Goal: Transaction & Acquisition: Purchase product/service

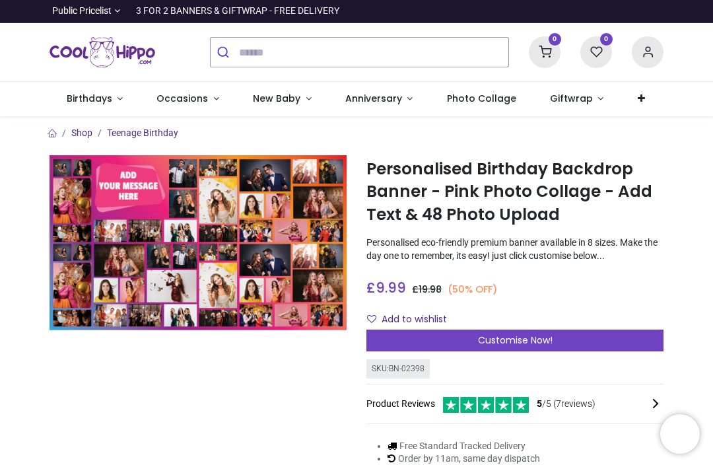
click at [527, 336] on span "Customise Now!" at bounding box center [515, 340] width 75 height 13
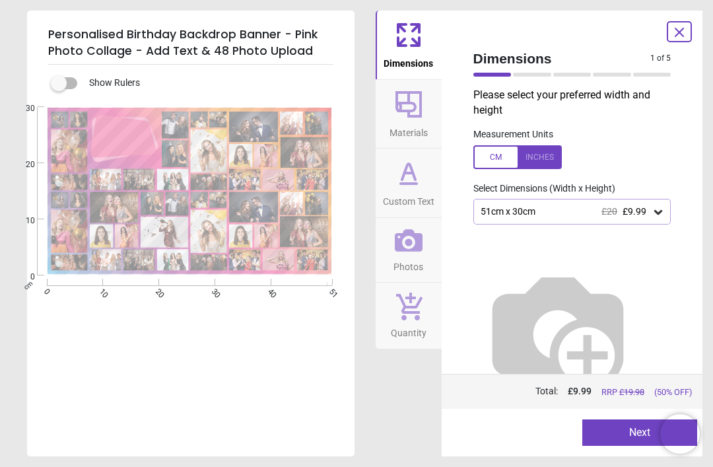
click at [124, 143] on div at bounding box center [122, 137] width 59 height 38
click at [655, 215] on icon at bounding box center [658, 211] width 13 height 13
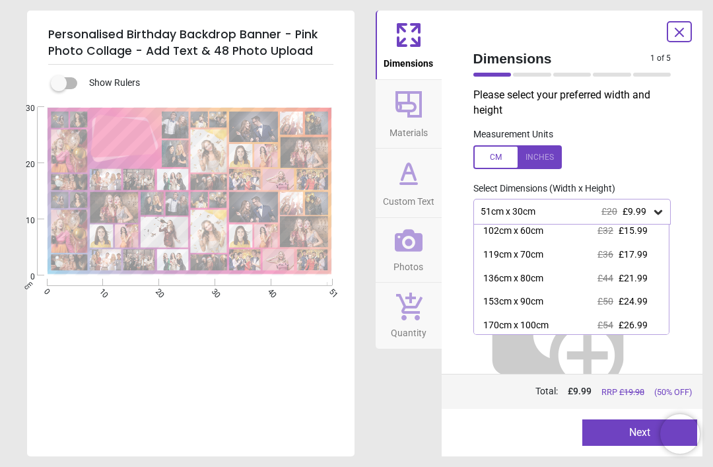
scroll to position [74, 0]
click at [648, 279] on span "£21.99" at bounding box center [633, 279] width 29 height 11
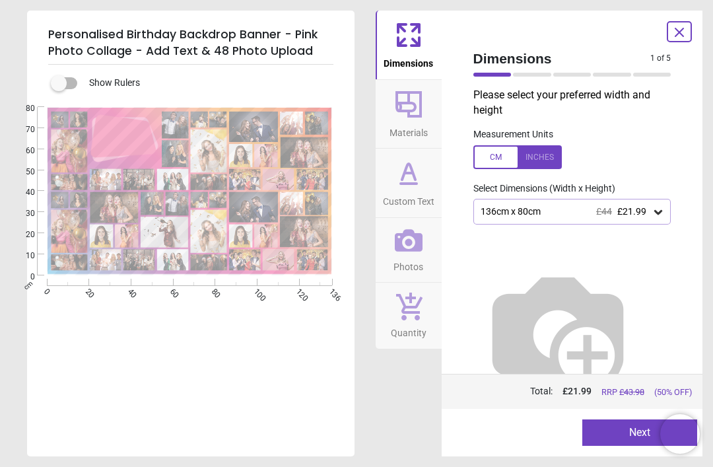
click at [623, 430] on button "Next" at bounding box center [640, 433] width 115 height 26
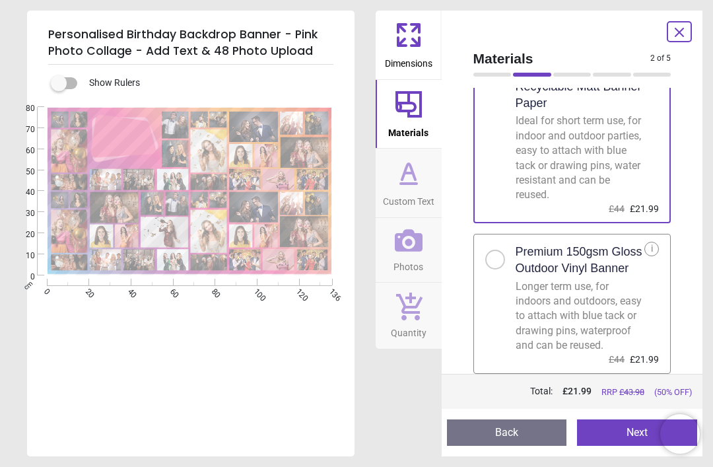
scroll to position [71, 0]
click at [635, 434] on button "Next" at bounding box center [637, 433] width 120 height 26
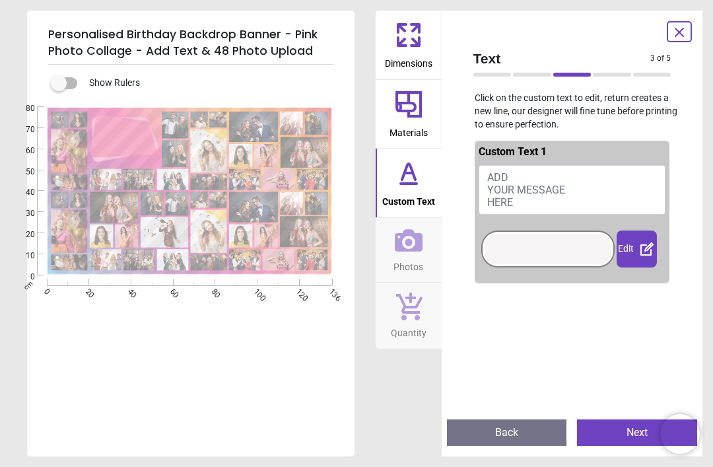
click at [552, 249] on div at bounding box center [548, 249] width 127 height 30
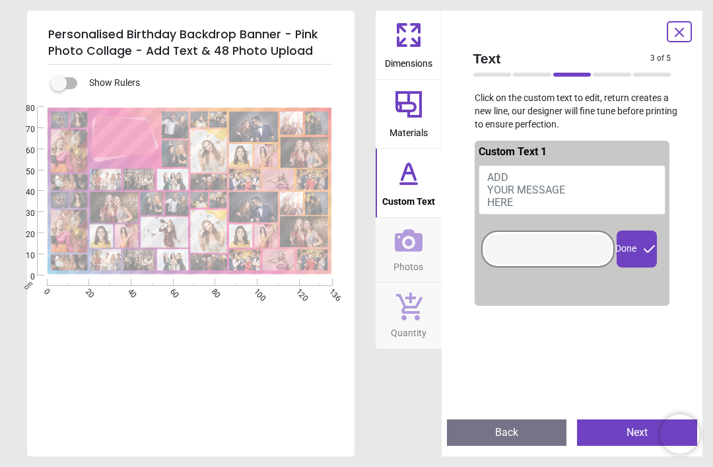
click at [542, 184] on span "ADD YOUR MESSAGE HERE" at bounding box center [527, 190] width 78 height 38
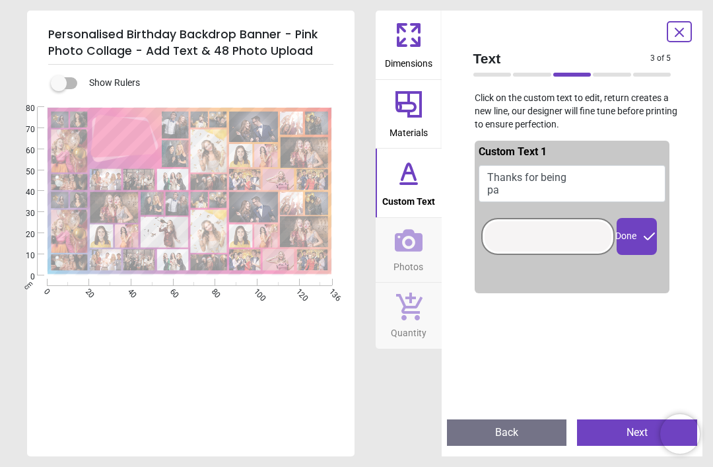
scroll to position [0, 0]
click at [120, 135] on textarea "**********" at bounding box center [122, 137] width 59 height 16
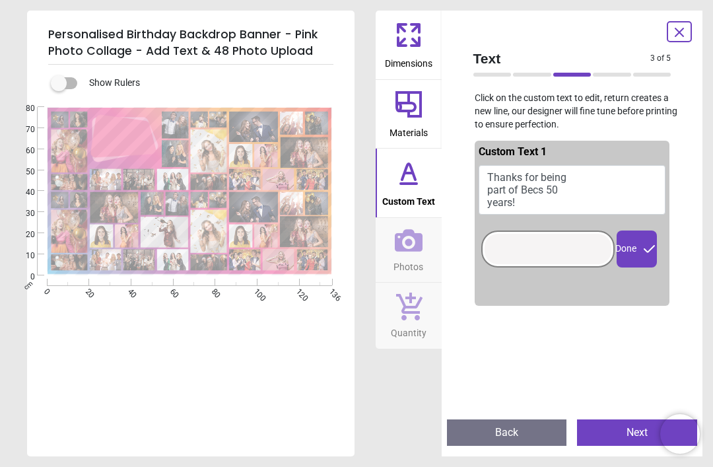
click at [642, 434] on button "Next" at bounding box center [637, 433] width 120 height 26
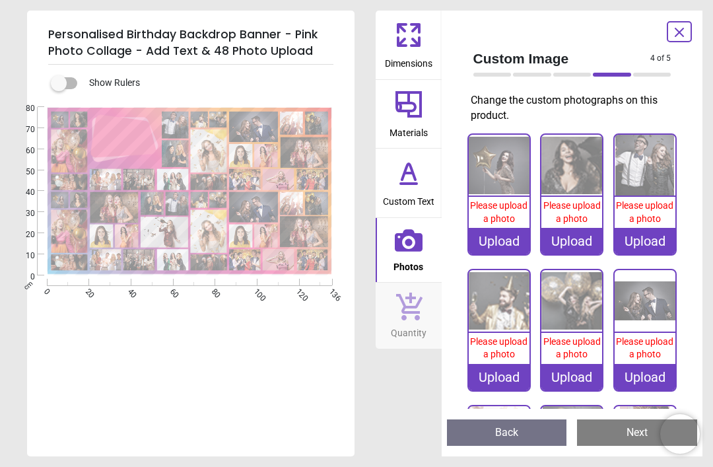
type textarea "**********"
click at [514, 244] on div "Upload" at bounding box center [499, 241] width 61 height 26
click at [503, 242] on div "Upload" at bounding box center [499, 241] width 61 height 26
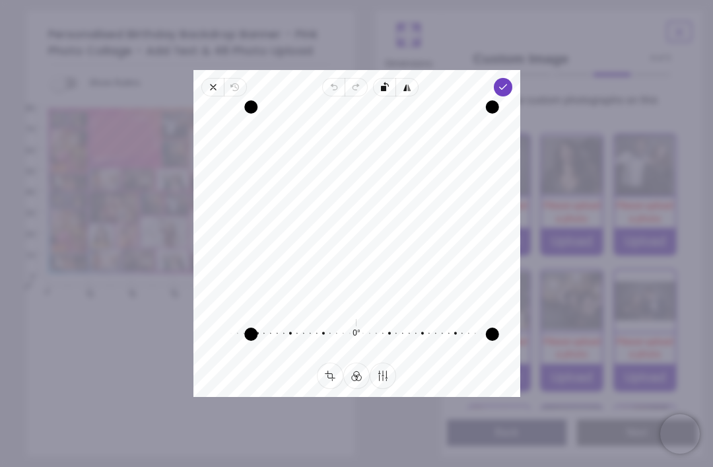
click at [508, 82] on icon "button" at bounding box center [502, 87] width 11 height 11
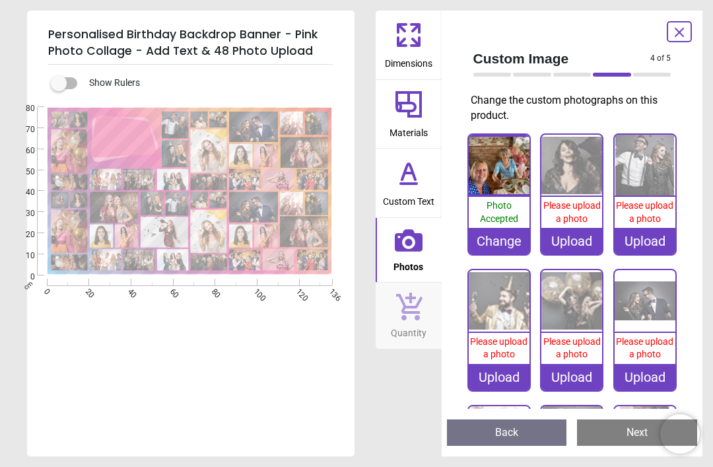
click at [581, 242] on div "Upload" at bounding box center [572, 241] width 61 height 26
click at [455, 393] on div "Custom Image 4 of 5 4 of 6 Change the custom photographs on this product. 100% …" at bounding box center [573, 234] width 262 height 446
click at [588, 243] on div "Upload" at bounding box center [572, 241] width 61 height 26
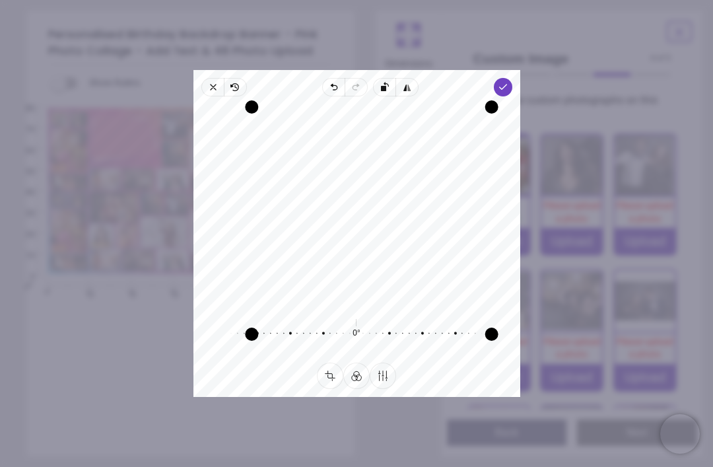
click at [208, 82] on icon "button" at bounding box center [213, 87] width 11 height 11
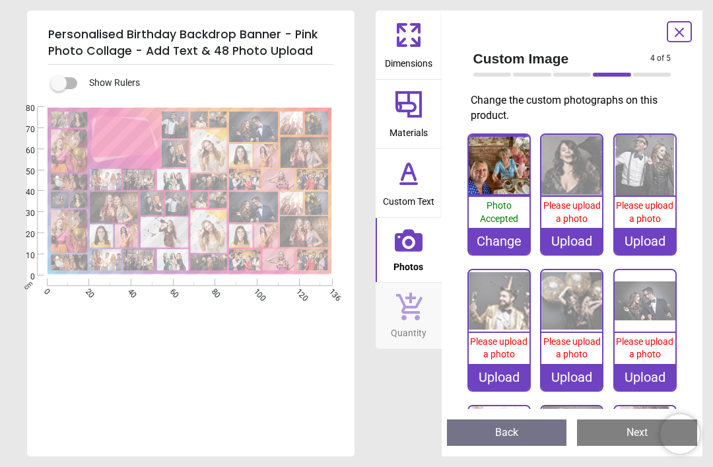
click at [574, 242] on div "Upload" at bounding box center [572, 241] width 61 height 26
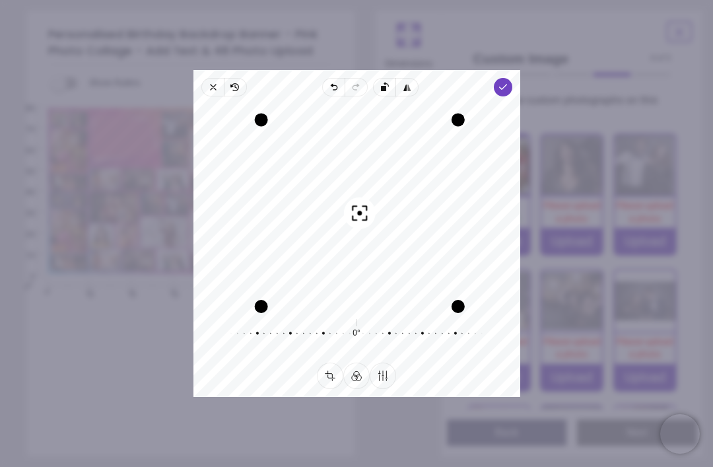
click at [508, 82] on icon "button" at bounding box center [502, 87] width 11 height 11
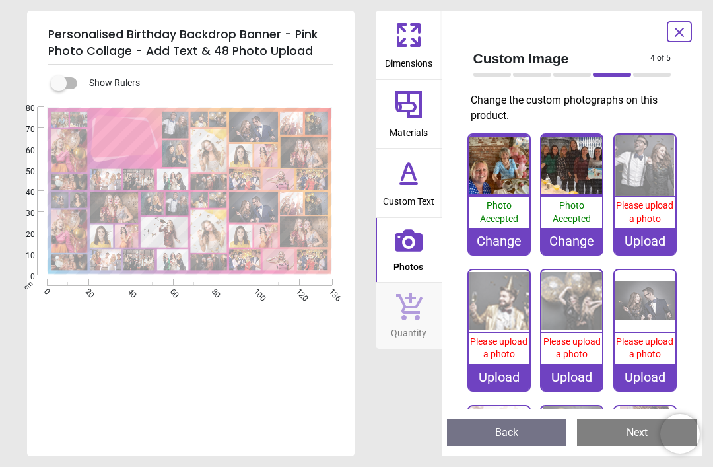
click at [657, 243] on div "Upload" at bounding box center [645, 241] width 61 height 26
click at [647, 237] on div "Upload" at bounding box center [645, 241] width 61 height 26
click at [657, 241] on div "Upload" at bounding box center [645, 241] width 61 height 26
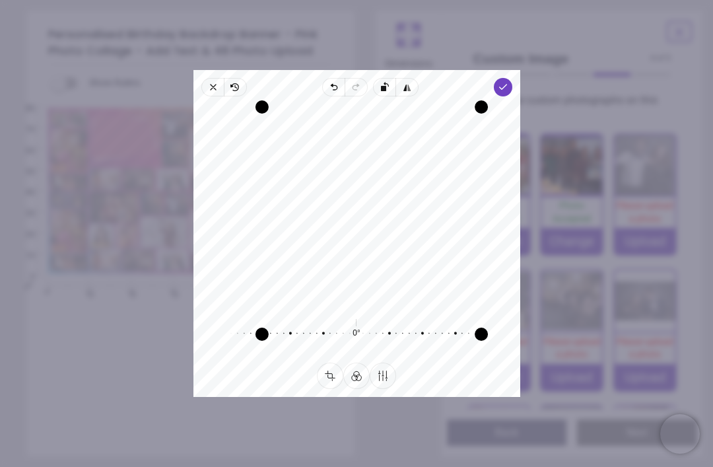
click at [508, 82] on icon "button" at bounding box center [502, 87] width 11 height 11
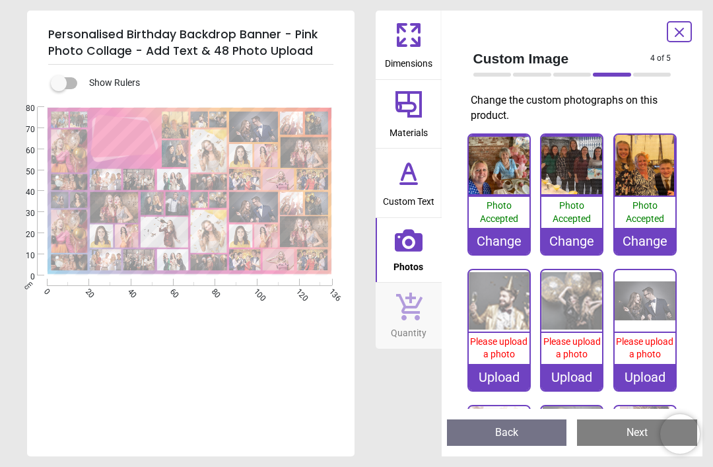
click at [499, 384] on div "Upload" at bounding box center [499, 377] width 61 height 26
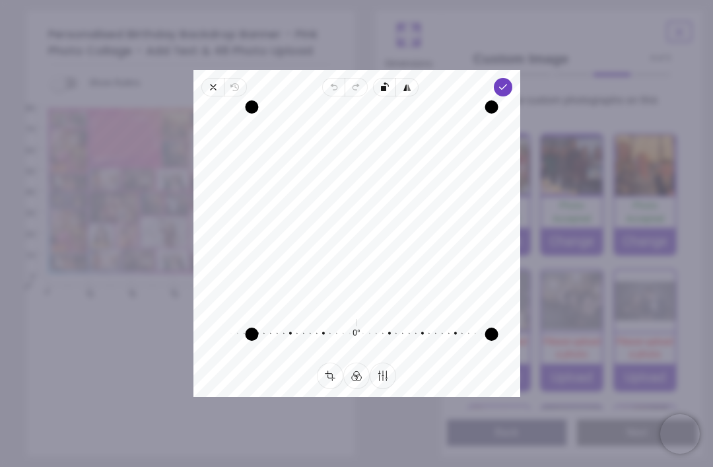
click at [507, 85] on polyline "button" at bounding box center [502, 87] width 7 height 5
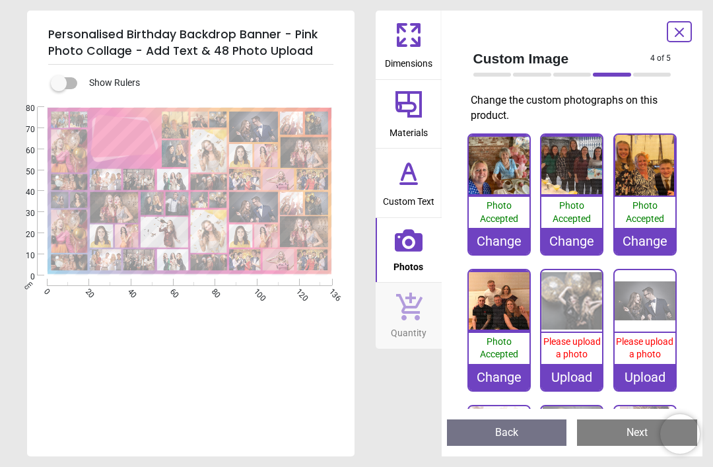
click at [577, 377] on div "Upload" at bounding box center [572, 377] width 61 height 26
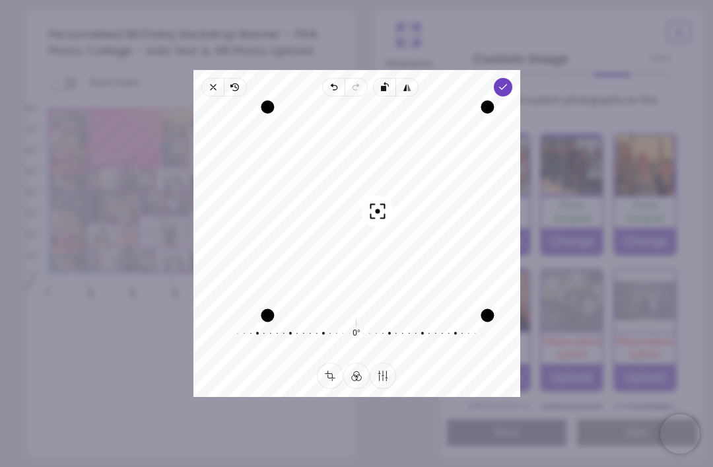
click at [511, 78] on span "Done" at bounding box center [502, 87] width 18 height 18
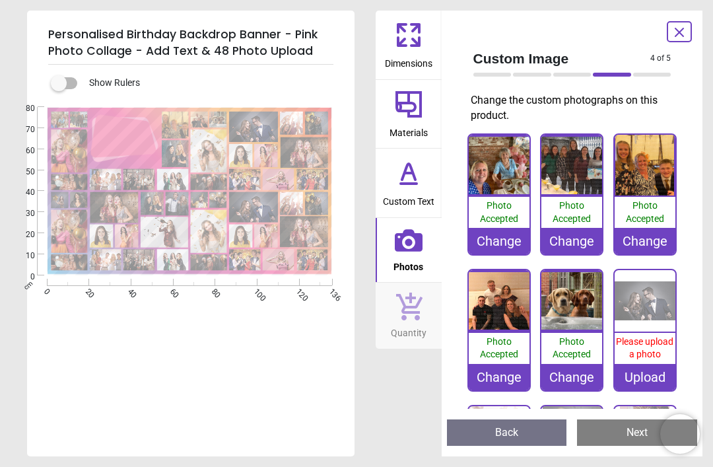
click at [654, 373] on div "Upload" at bounding box center [645, 377] width 61 height 26
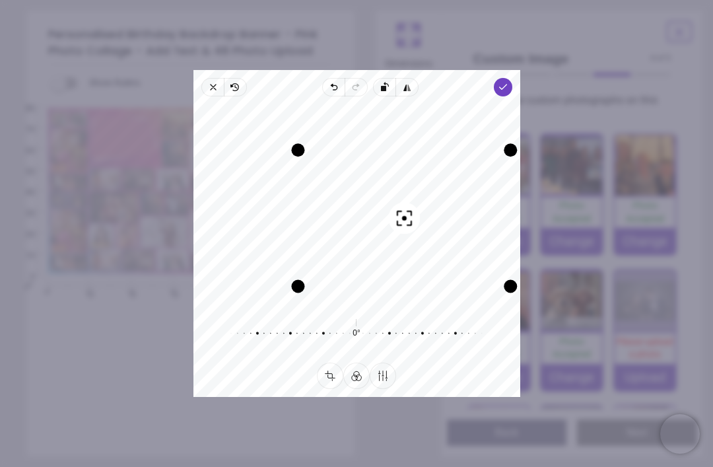
click at [508, 82] on icon "button" at bounding box center [502, 87] width 11 height 11
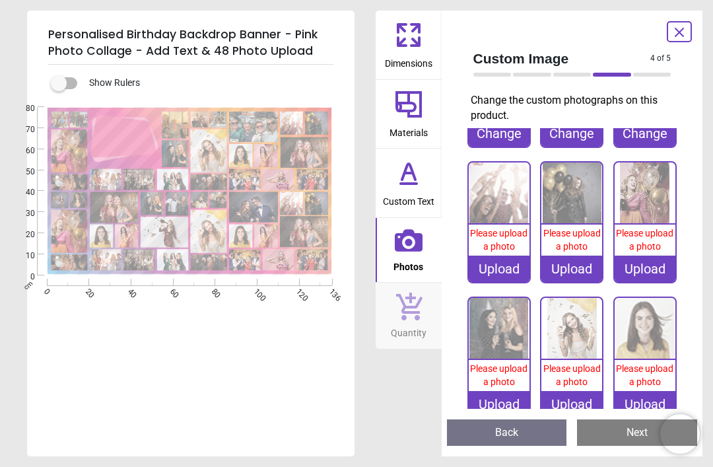
scroll to position [240, 0]
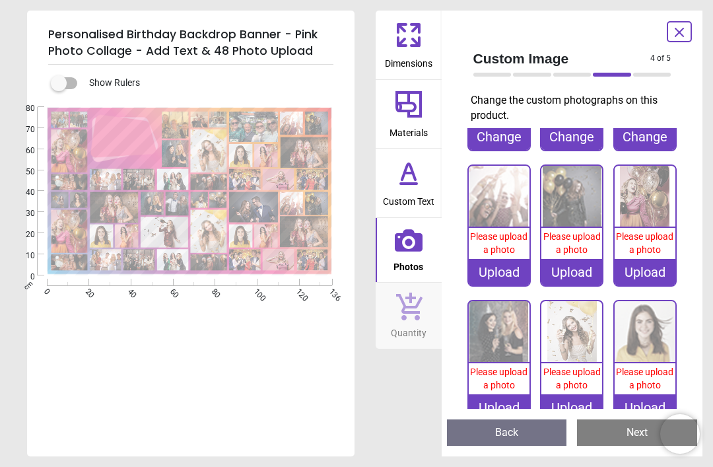
click at [497, 275] on div "Upload" at bounding box center [499, 272] width 61 height 26
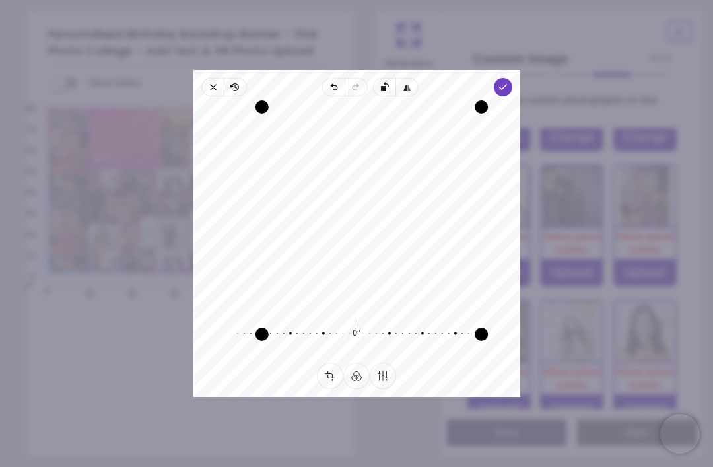
click at [507, 85] on polyline "button" at bounding box center [502, 87] width 7 height 5
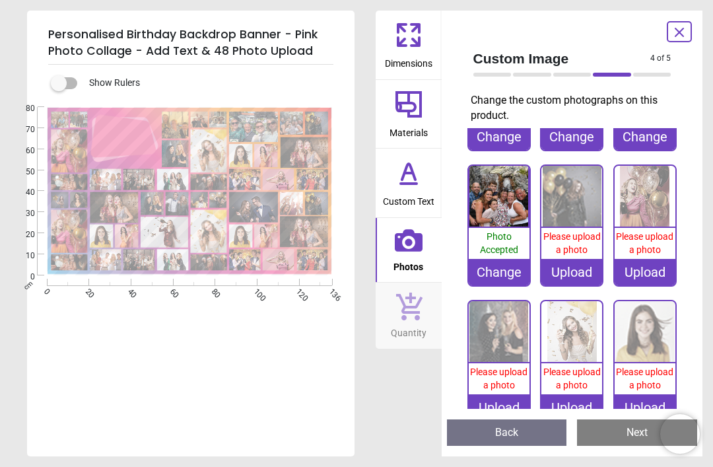
click at [579, 277] on div "Upload" at bounding box center [572, 272] width 61 height 26
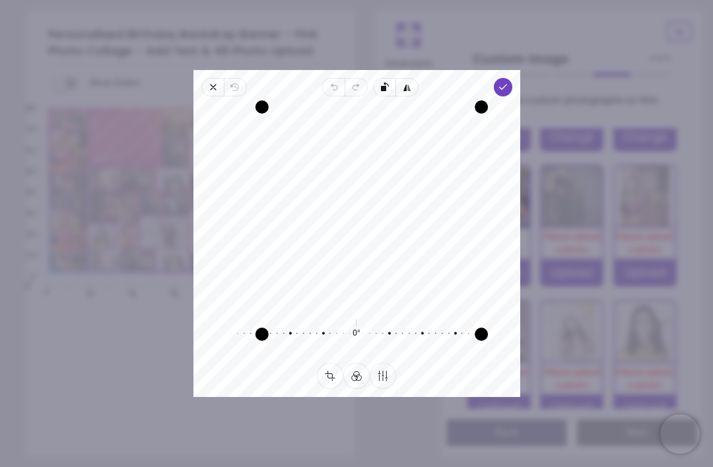
click at [330, 389] on button "Crop" at bounding box center [330, 376] width 26 height 26
click at [355, 389] on button "Filter" at bounding box center [357, 376] width 26 height 26
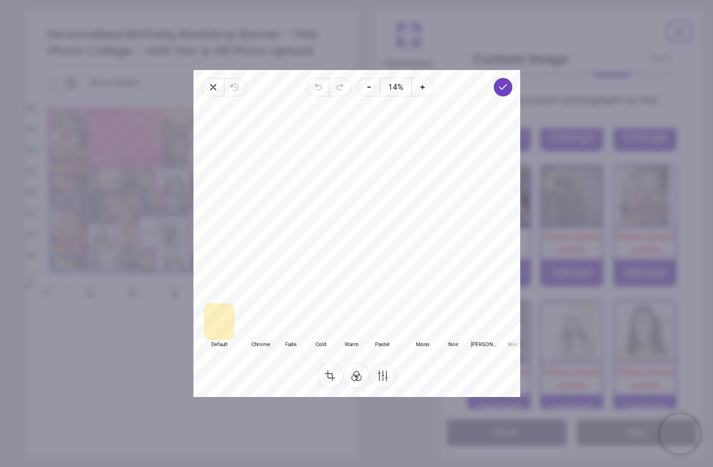
click at [331, 389] on button "Crop" at bounding box center [330, 376] width 26 height 26
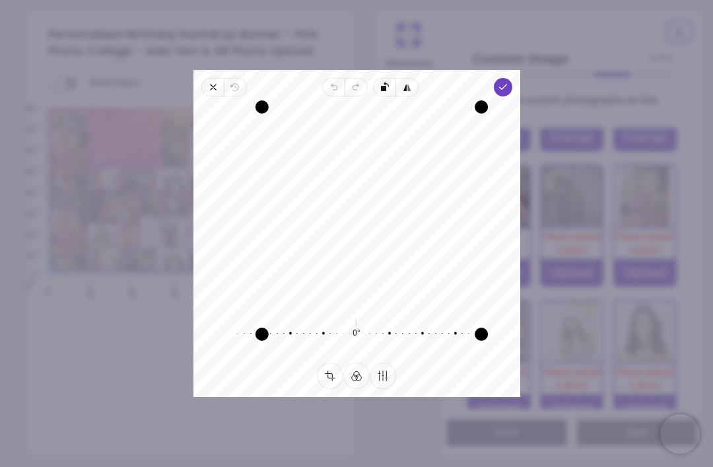
click at [386, 81] on icon "button" at bounding box center [507, 169] width 256 height 177
click at [508, 82] on icon "button" at bounding box center [502, 87] width 11 height 11
